Goal: Navigation & Orientation: Find specific page/section

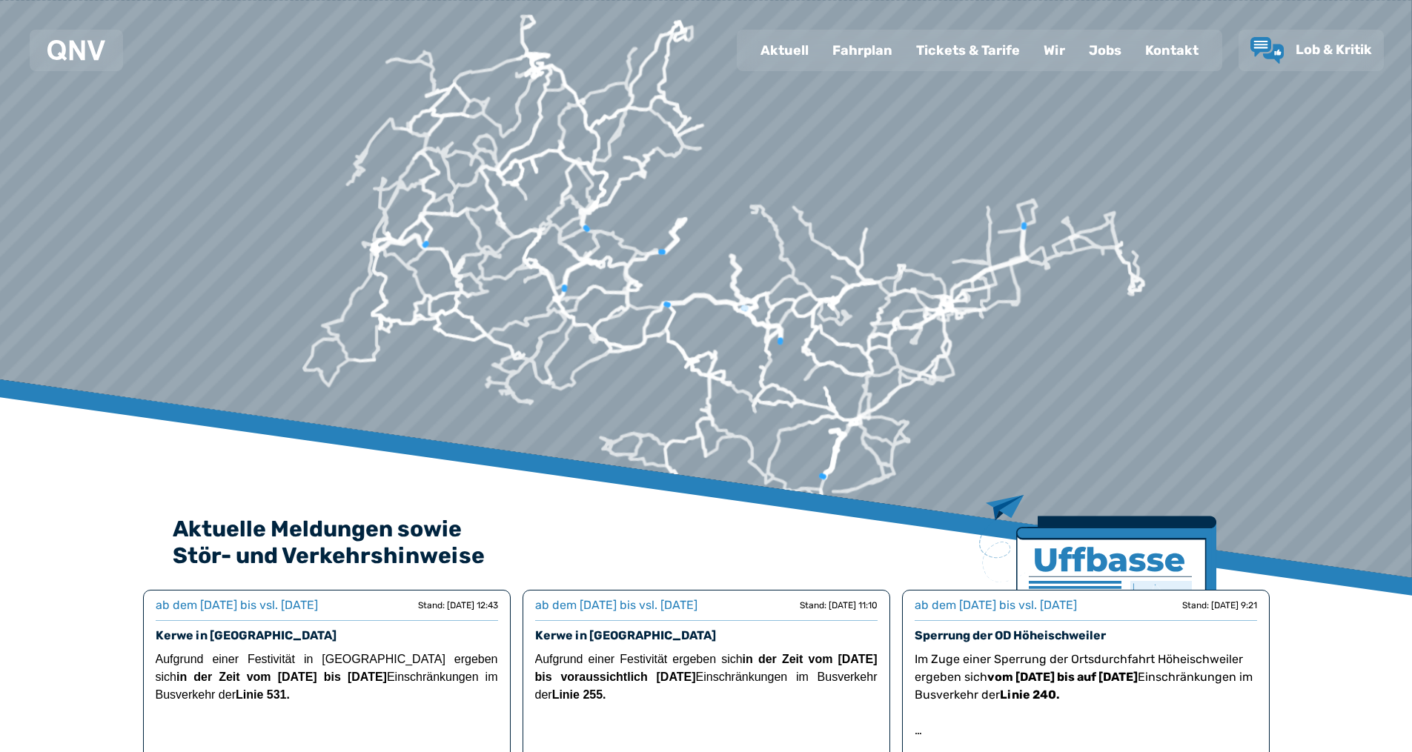
drag, startPoint x: 871, startPoint y: 134, endPoint x: 927, endPoint y: 194, distance: 82.3
click at [927, 194] on div at bounding box center [714, 26] width 2392 height 1520
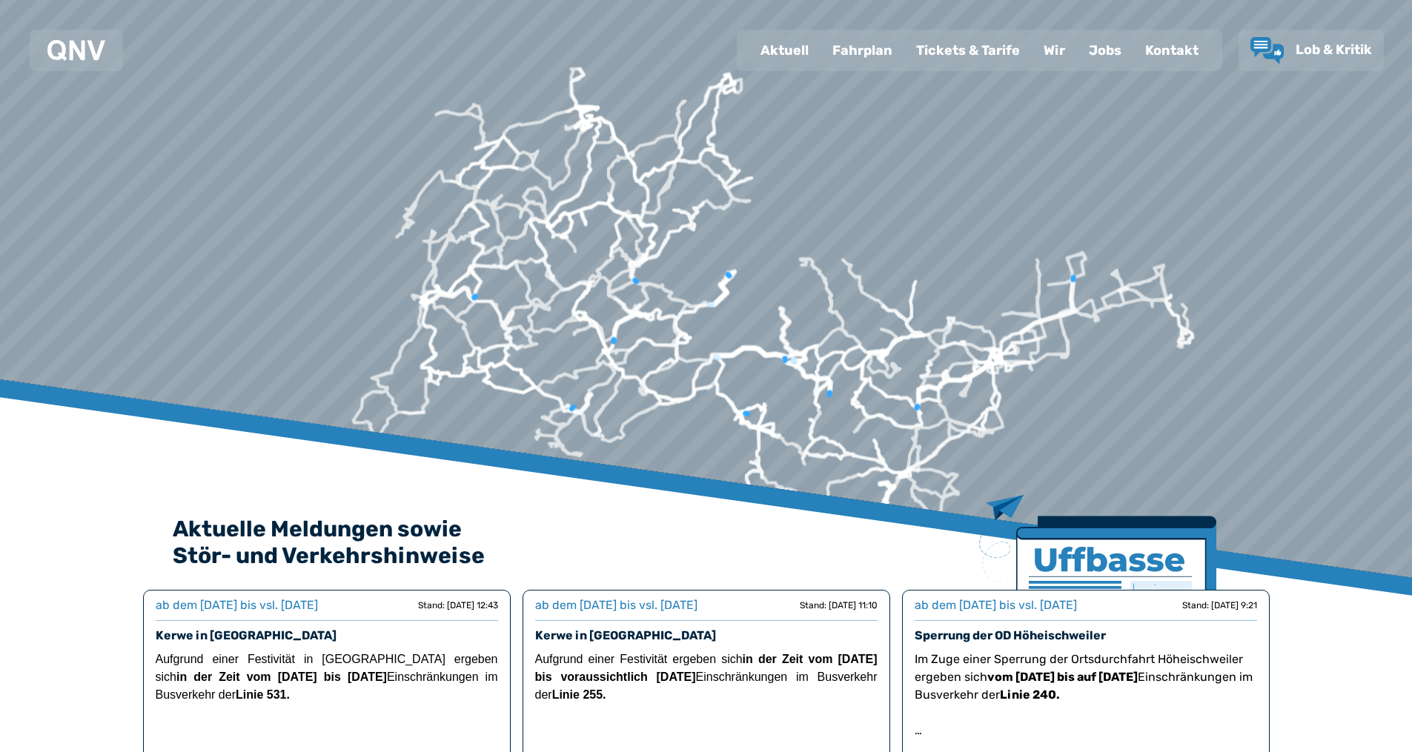
drag, startPoint x: 921, startPoint y: 264, endPoint x: 998, endPoint y: 155, distance: 133.5
click at [998, 155] on div at bounding box center [715, 26] width 2392 height 1520
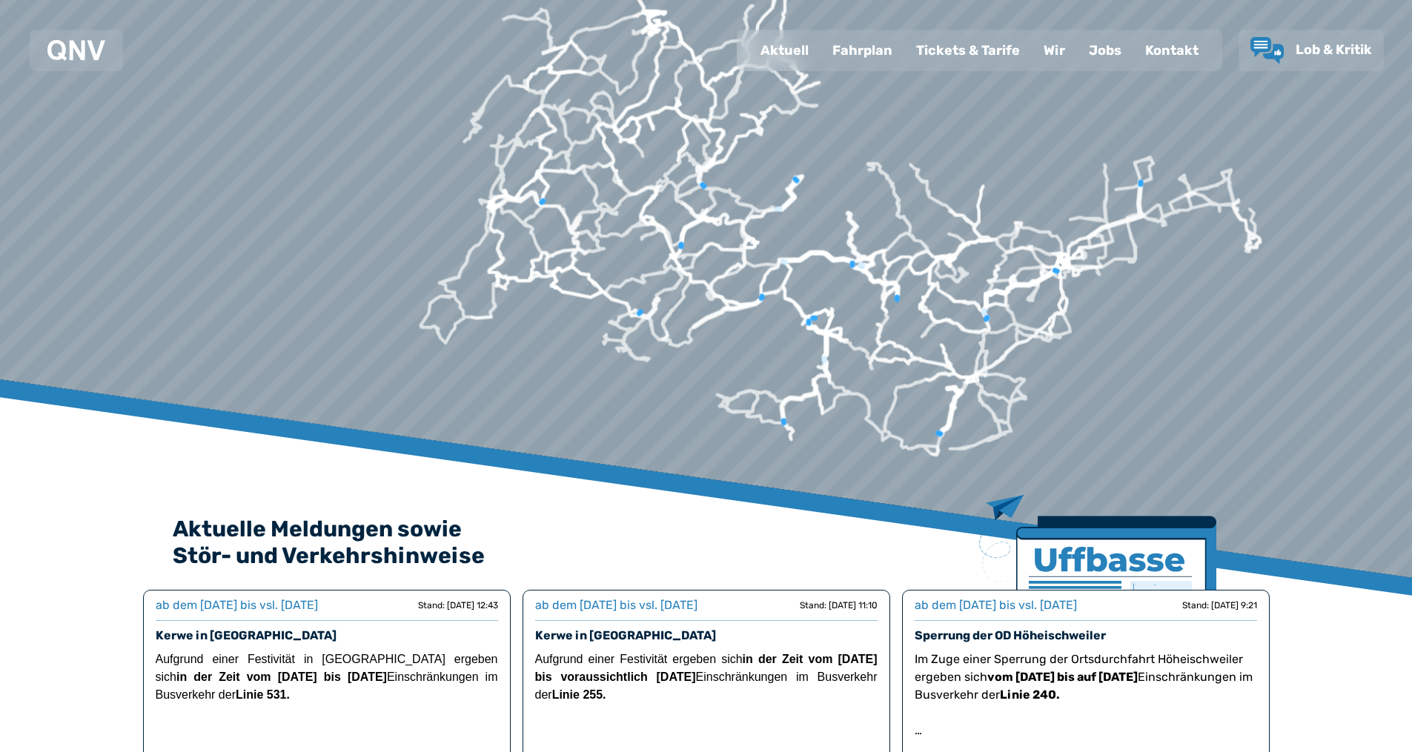
drag, startPoint x: 1174, startPoint y: 468, endPoint x: 1147, endPoint y: 343, distance: 127.4
click at [1147, 343] on div at bounding box center [715, 26] width 2392 height 1520
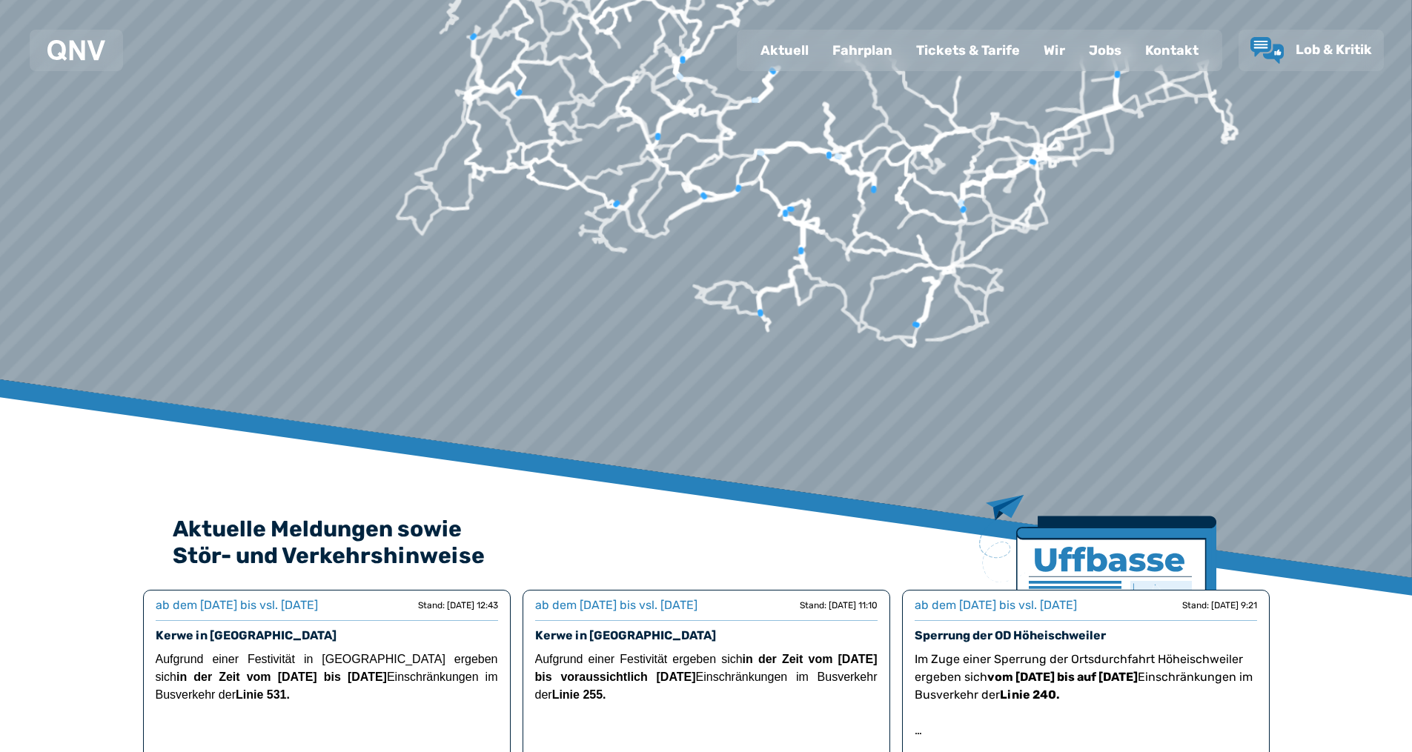
drag, startPoint x: 497, startPoint y: 287, endPoint x: 522, endPoint y: 365, distance: 81.8
click at [522, 365] on div at bounding box center [714, 26] width 2392 height 1520
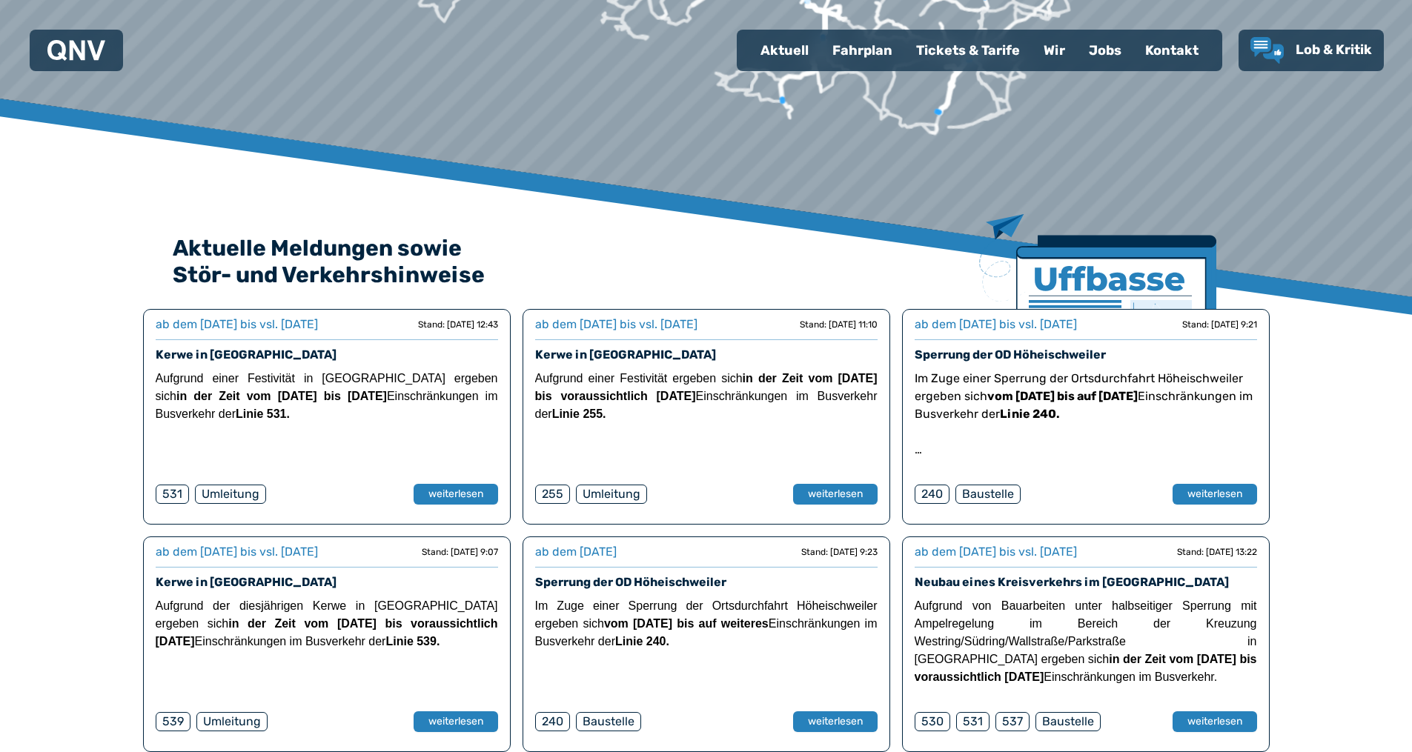
scroll to position [137, 0]
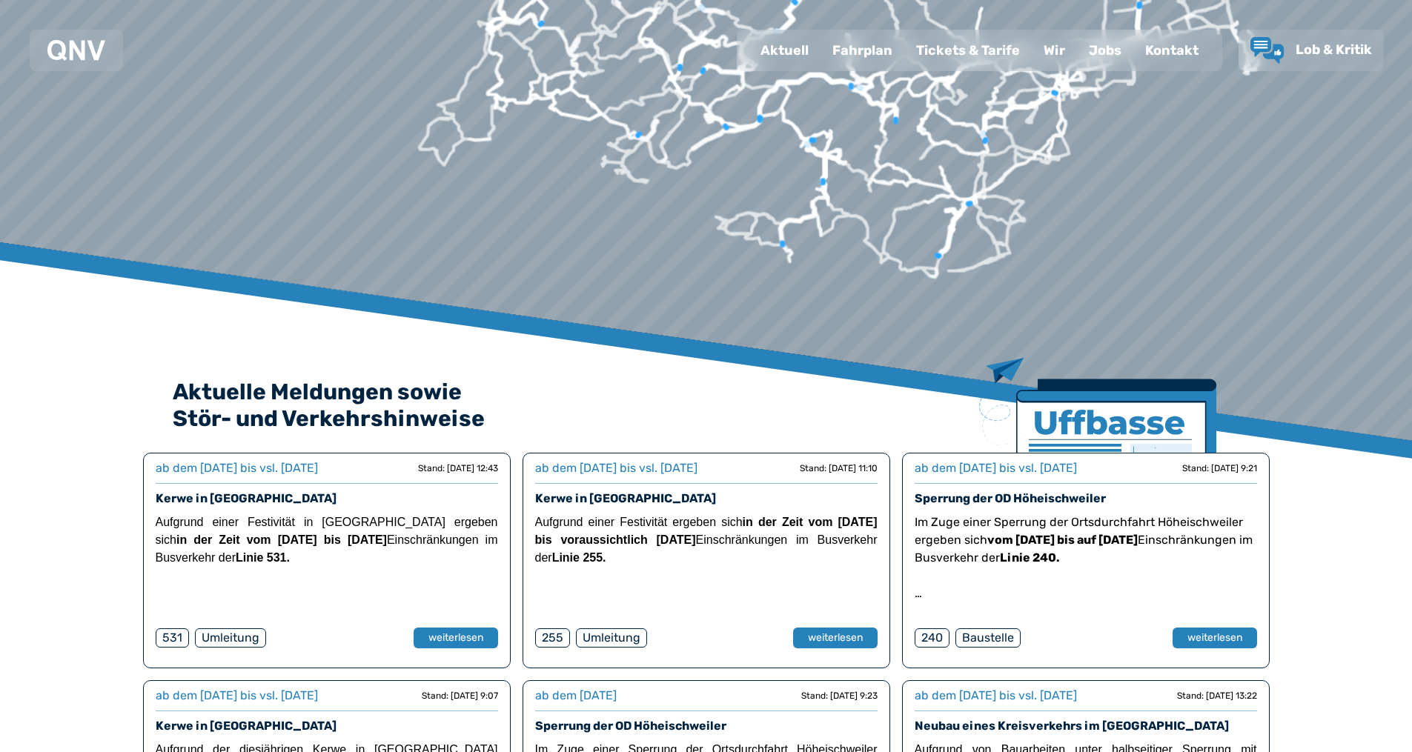
click at [893, 53] on div "Fahrplan" at bounding box center [863, 50] width 84 height 39
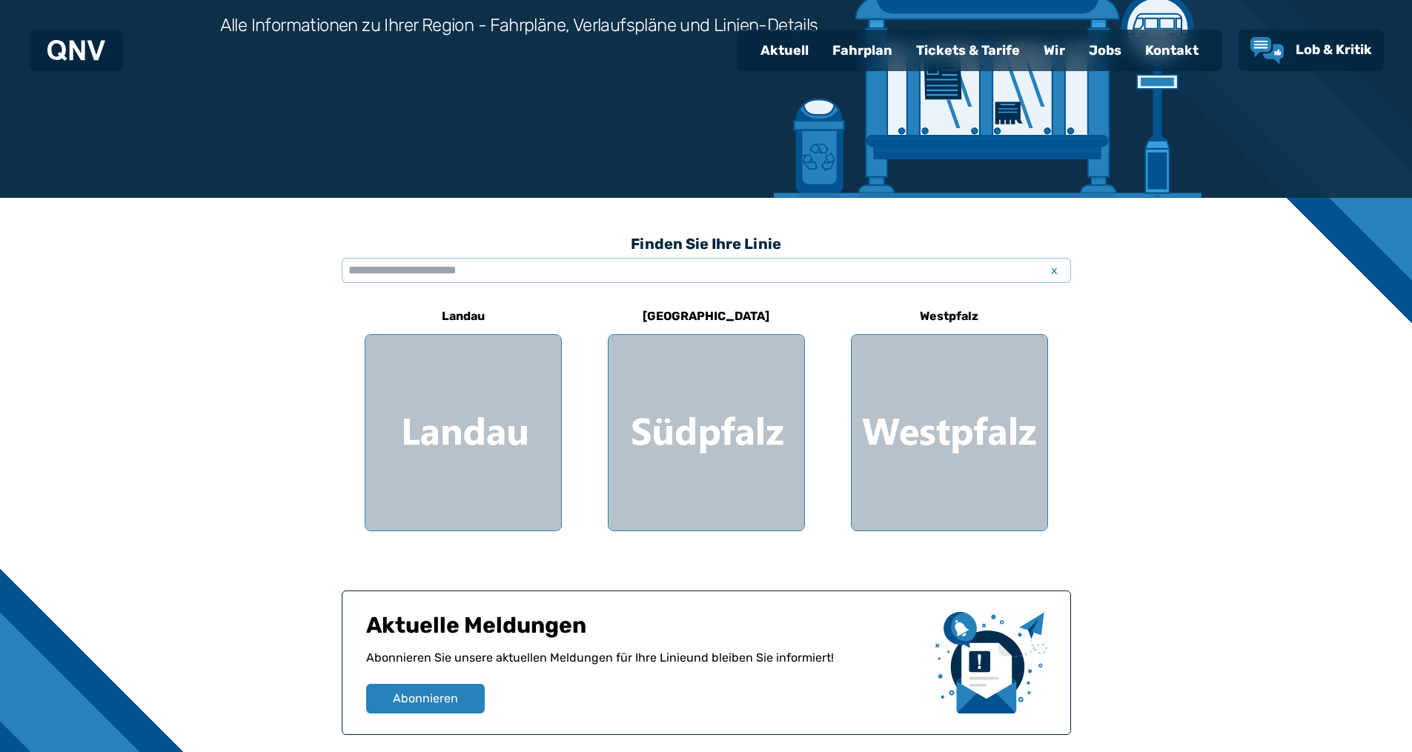
scroll to position [222, 0]
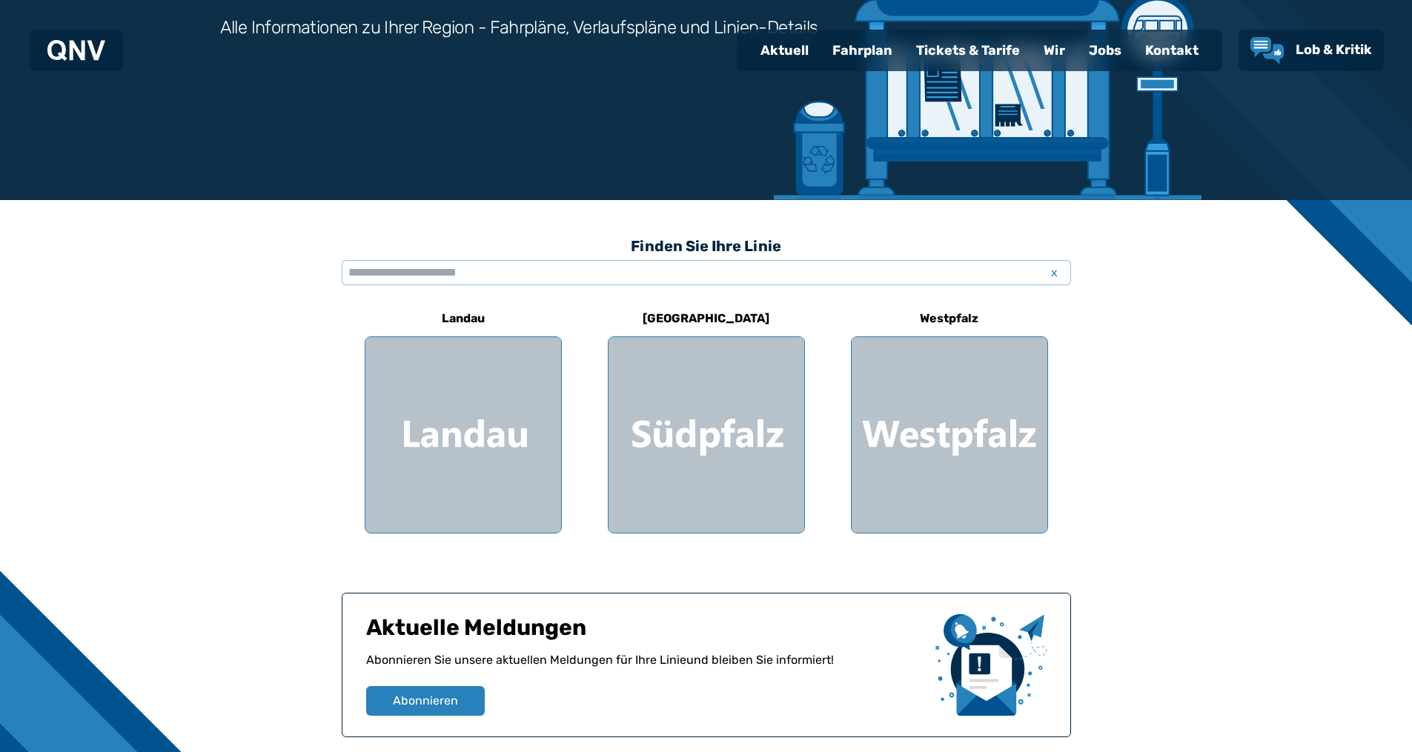
click at [940, 48] on div "Tickets & Tarife" at bounding box center [968, 50] width 128 height 39
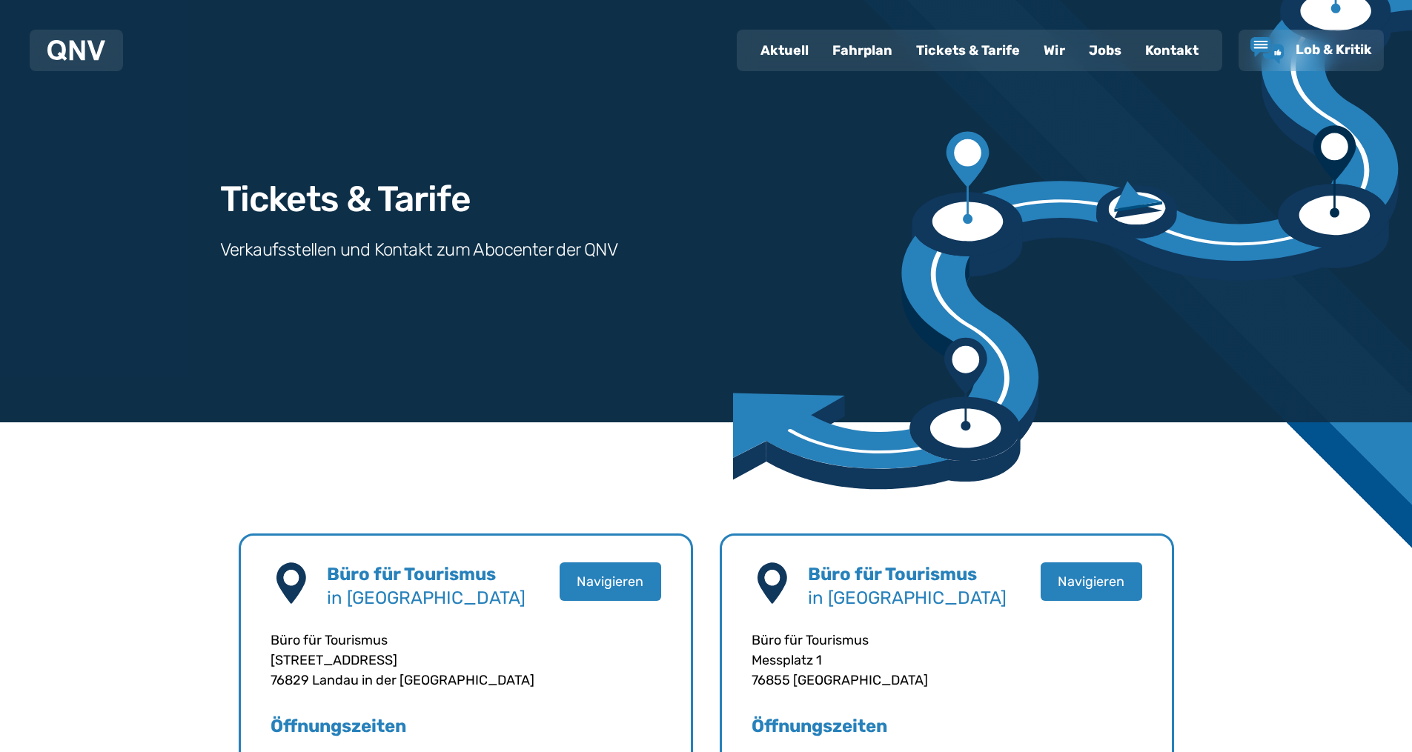
click at [1068, 61] on div "Wir" at bounding box center [1054, 50] width 45 height 39
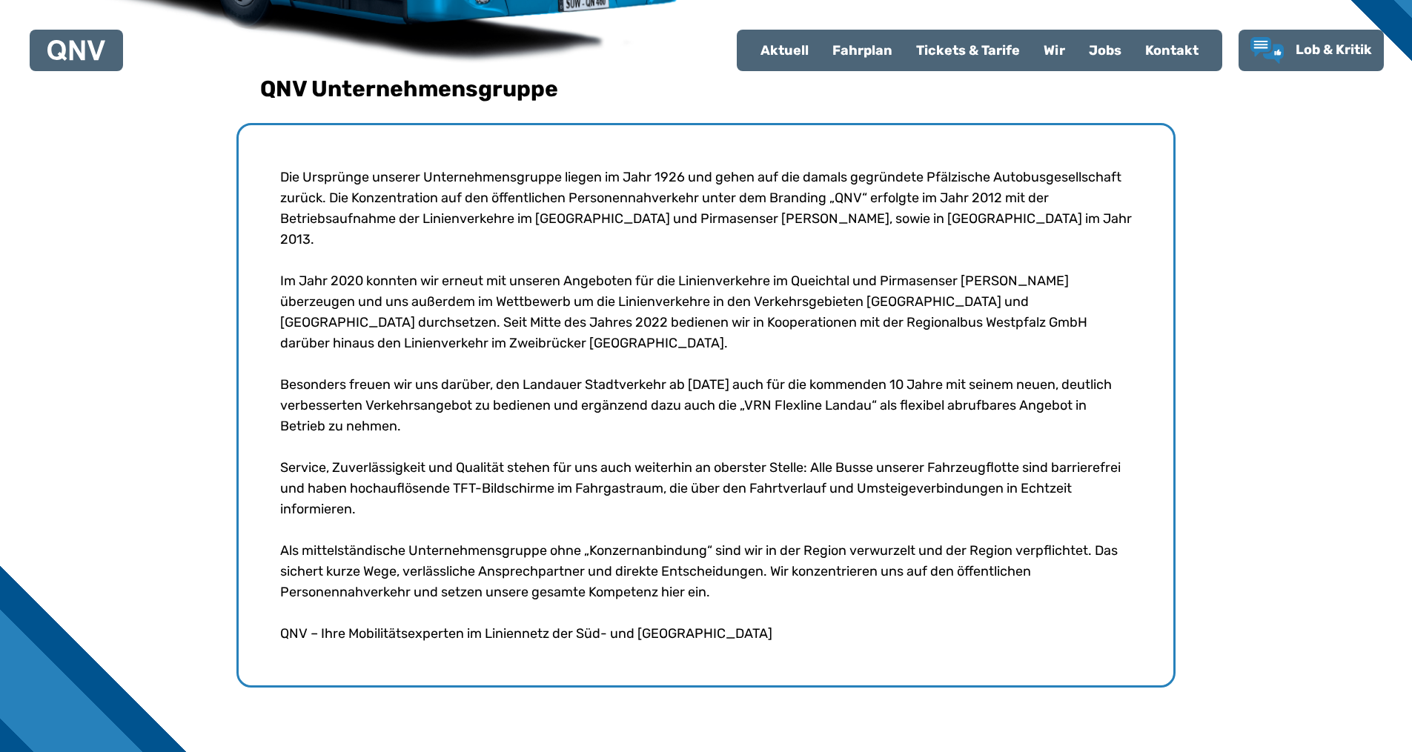
scroll to position [519, 0]
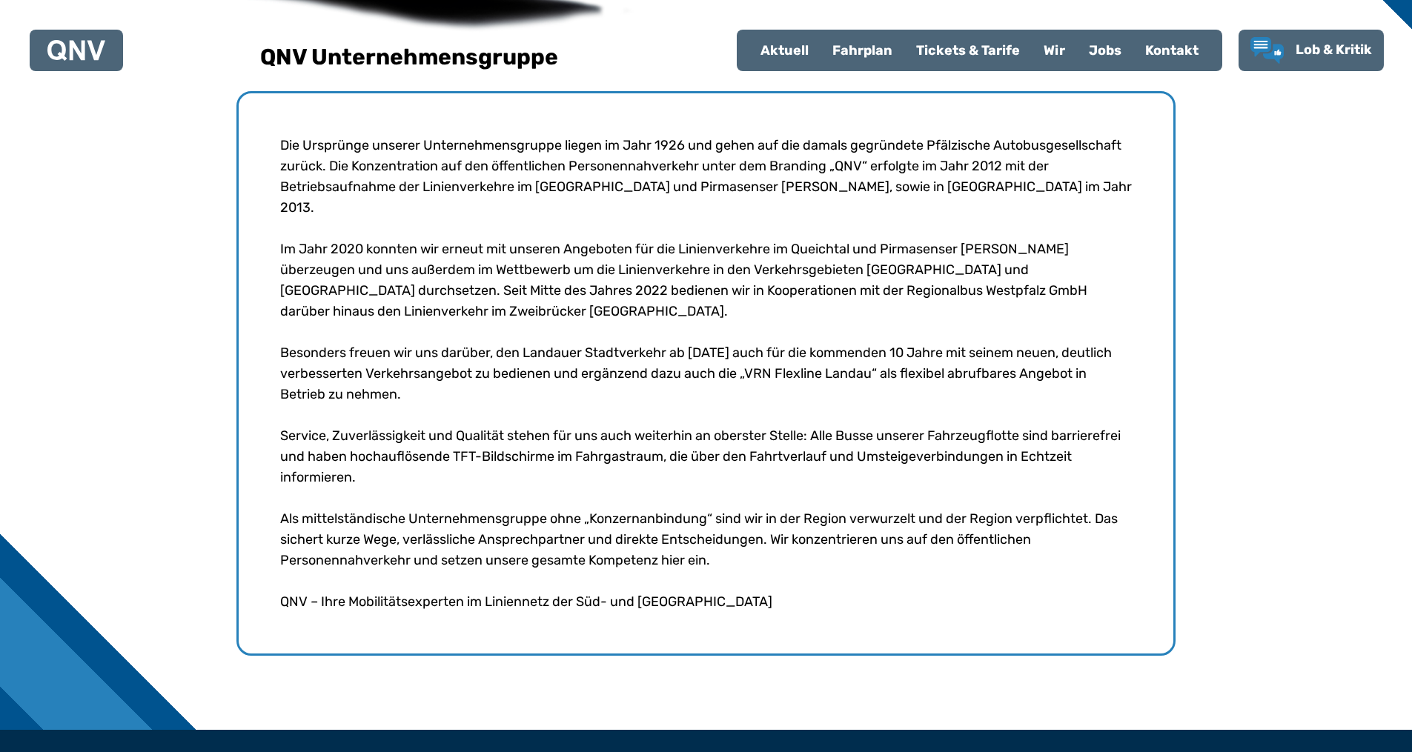
click at [1128, 50] on div "Jobs" at bounding box center [1105, 50] width 56 height 39
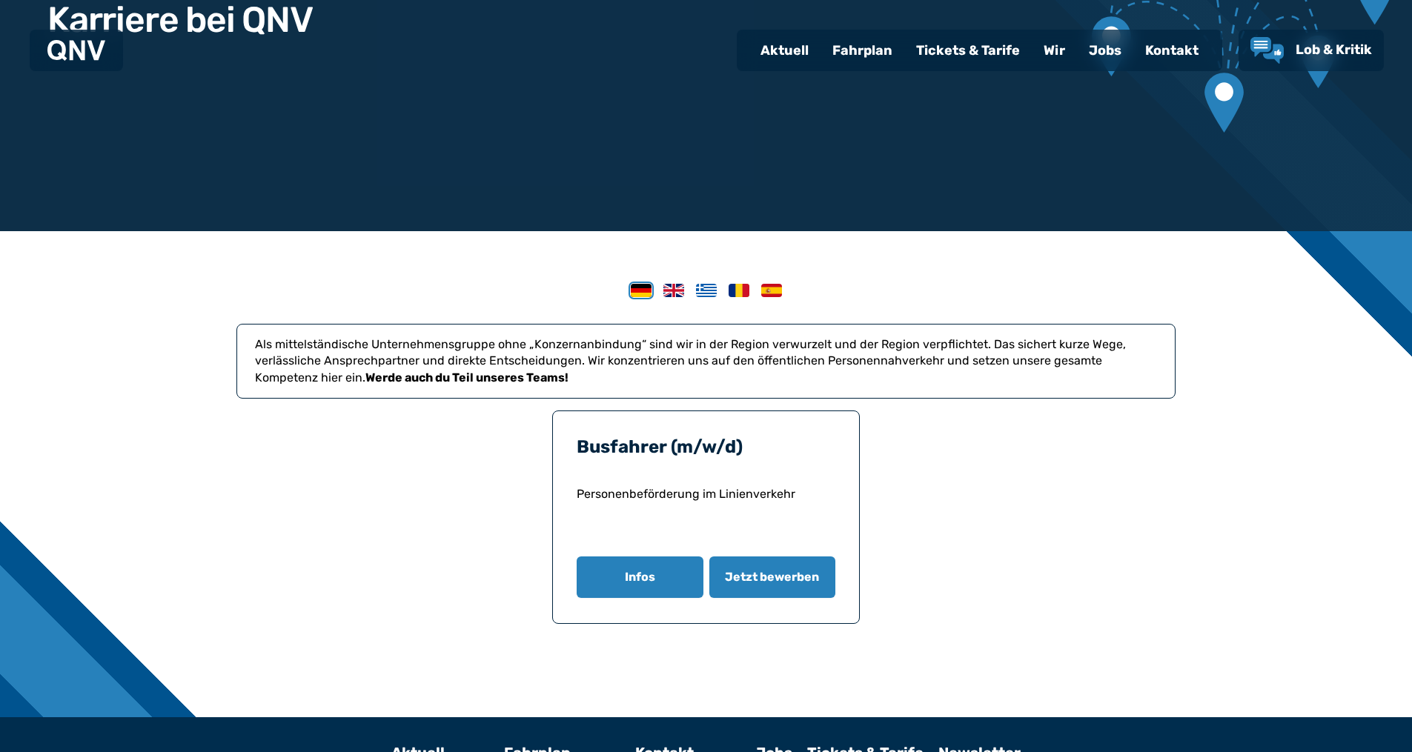
scroll to position [222, 0]
